Goal: Information Seeking & Learning: Learn about a topic

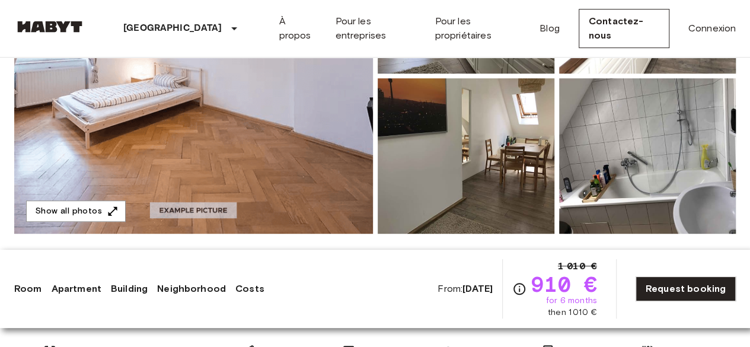
scroll to position [296, 0]
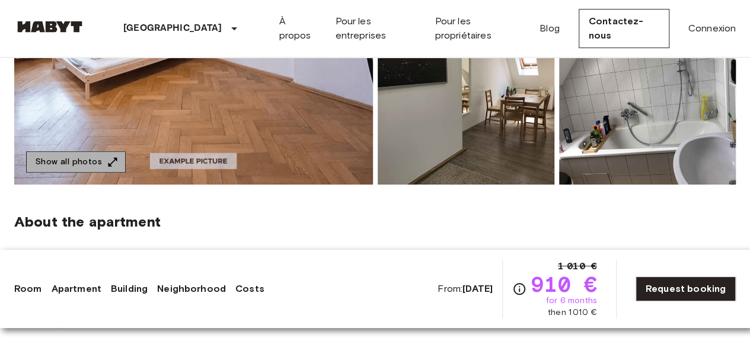
click at [107, 161] on icon "button" at bounding box center [113, 162] width 12 height 12
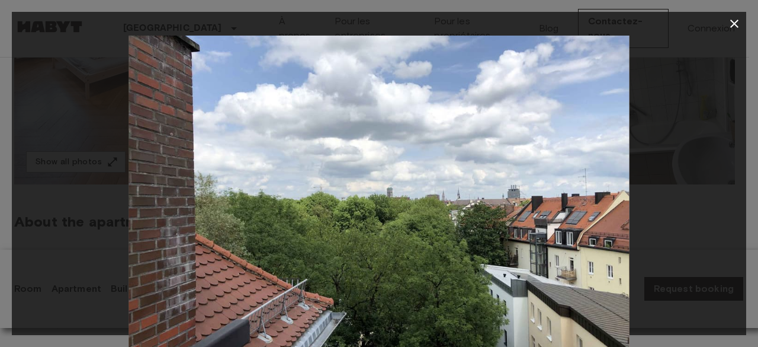
drag, startPoint x: 741, startPoint y: 24, endPoint x: 733, endPoint y: 17, distance: 10.5
click at [741, 24] on icon "button" at bounding box center [735, 24] width 14 height 14
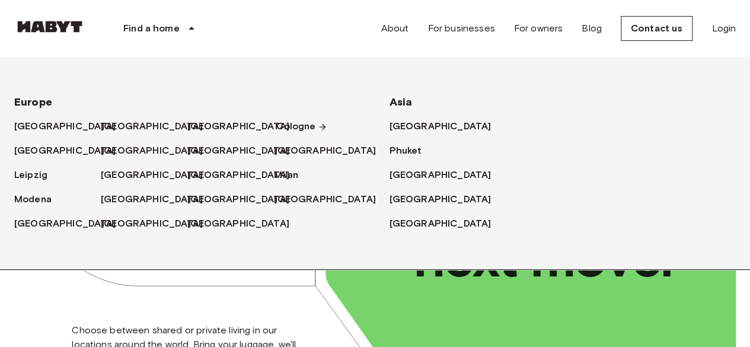
click at [306, 123] on font "Cologne" at bounding box center [295, 125] width 39 height 11
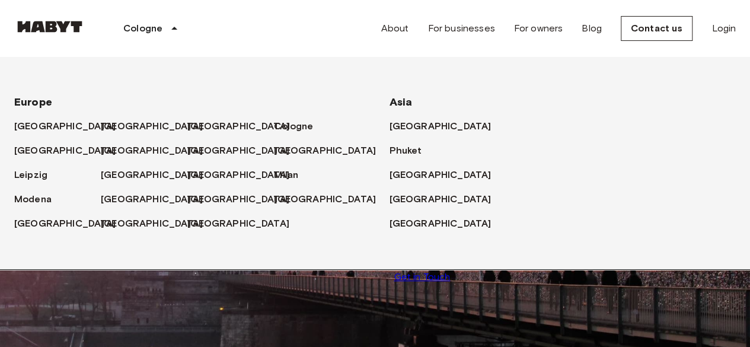
scroll to position [88, 0]
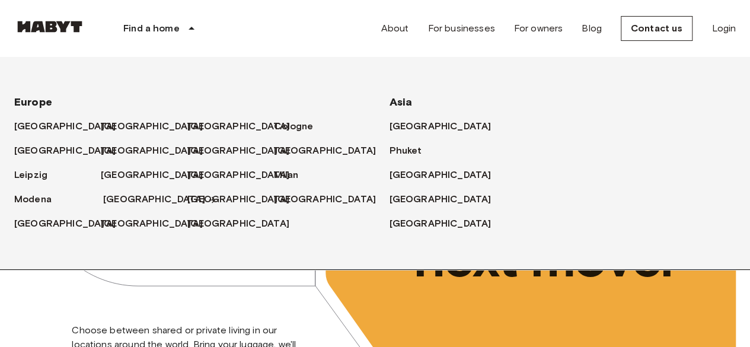
click at [121, 194] on font "[GEOGRAPHIC_DATA]" at bounding box center [154, 198] width 102 height 11
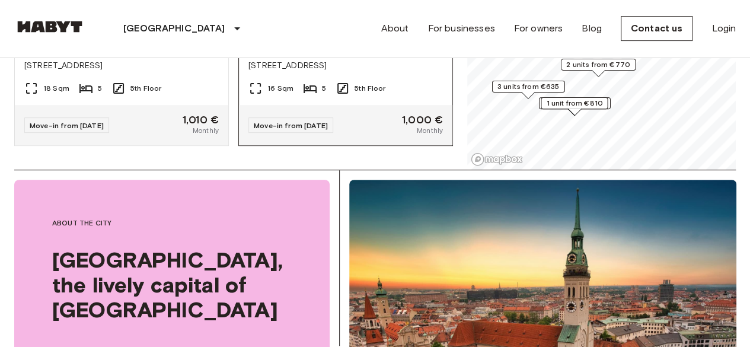
scroll to position [4522, 0]
